Goal: Navigation & Orientation: Find specific page/section

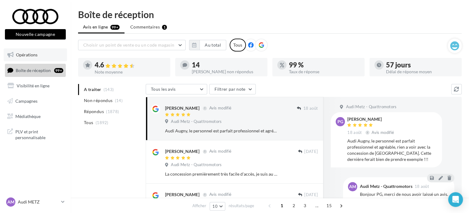
click at [51, 53] on link "Opérations" at bounding box center [35, 55] width 63 height 13
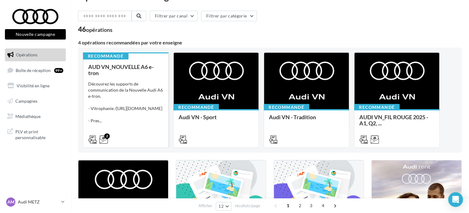
scroll to position [31, 0]
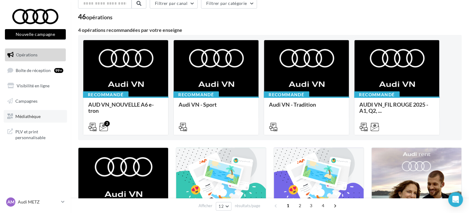
click at [34, 117] on span "Médiathèque" at bounding box center [27, 116] width 25 height 5
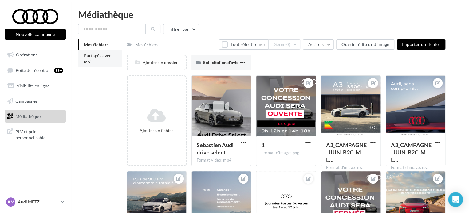
click at [95, 66] on li "Partagés avec moi" at bounding box center [100, 58] width 44 height 17
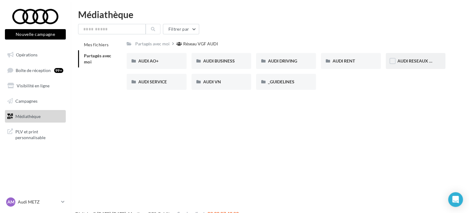
click at [424, 64] on div "AUDI RESEAUX SOCIAUX" at bounding box center [415, 61] width 37 height 6
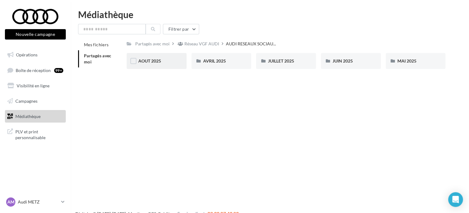
click at [164, 63] on div "AOUT 2025" at bounding box center [156, 61] width 37 height 6
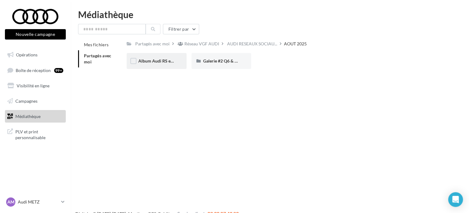
click at [161, 64] on div "Album Audi RS e-tron GT (e-tron GT attack plan)" at bounding box center [156, 61] width 37 height 6
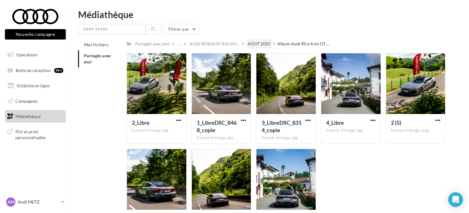
click at [257, 48] on div "AOUT 2025" at bounding box center [258, 43] width 25 height 9
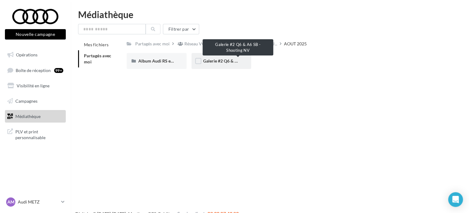
click at [227, 60] on span "Galerie #2 Q6 & A6 SB - Shooting NV" at bounding box center [238, 60] width 71 height 5
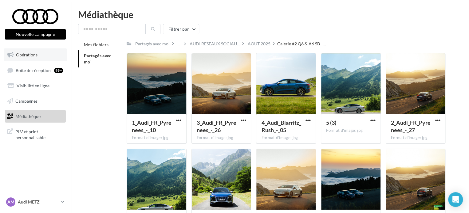
click at [37, 59] on link "Opérations" at bounding box center [35, 55] width 63 height 13
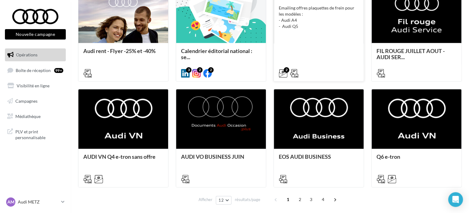
scroll to position [326, 0]
